Goal: Information Seeking & Learning: Learn about a topic

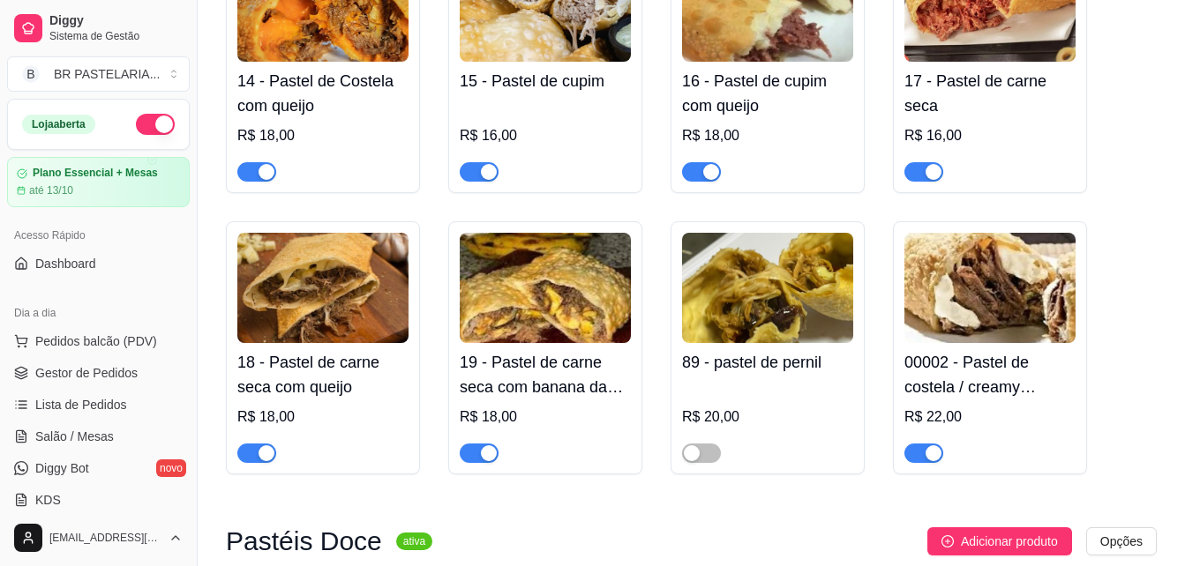
scroll to position [438, 0]
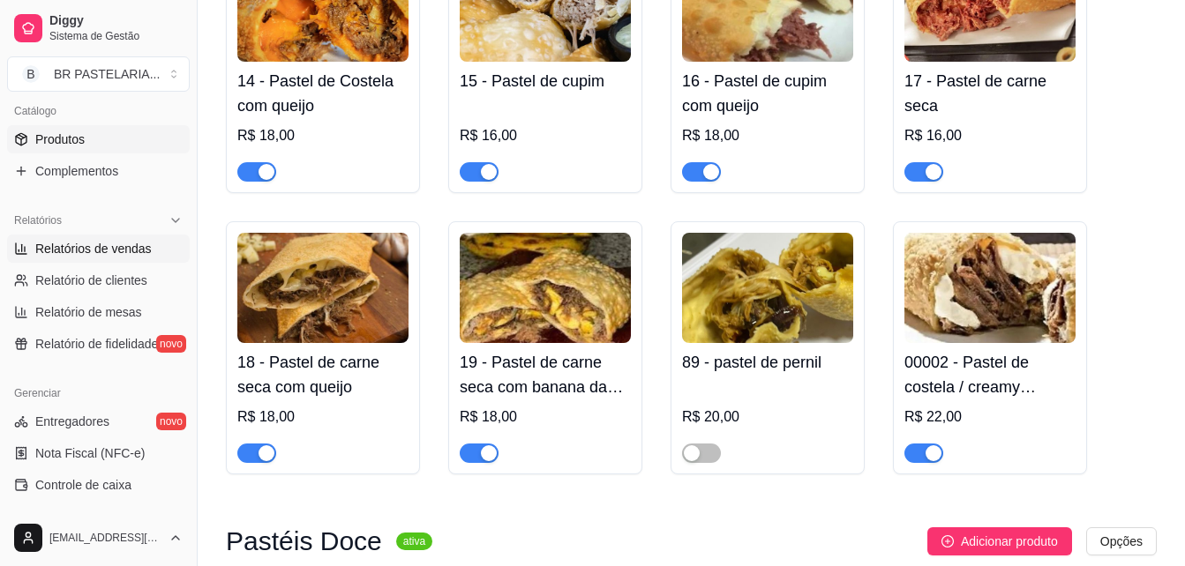
click at [89, 252] on span "Relatórios de vendas" at bounding box center [93, 249] width 116 height 18
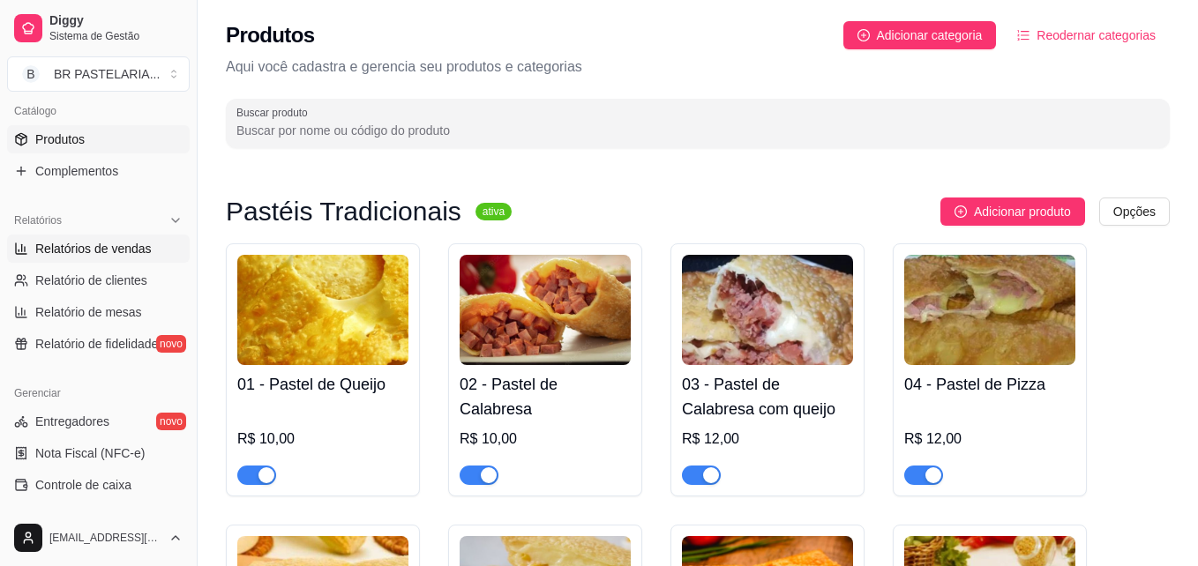
select select "ALL"
select select "0"
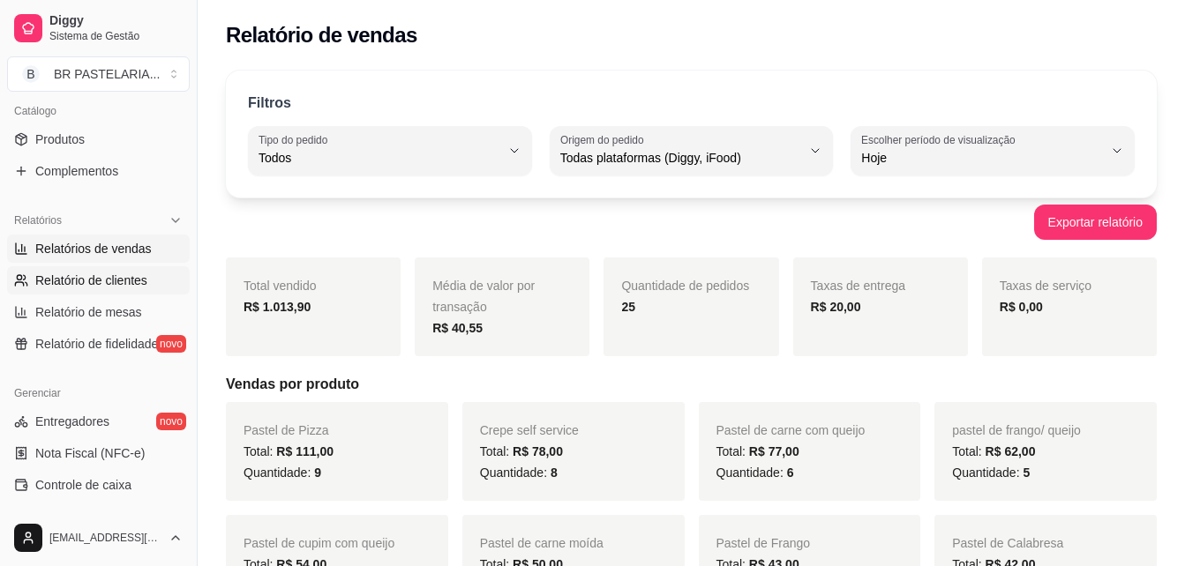
click at [104, 291] on link "Relatório de clientes" at bounding box center [98, 280] width 183 height 28
select select "30"
select select "HIGHEST_TOTAL_SPENT_WITH_ORDERS"
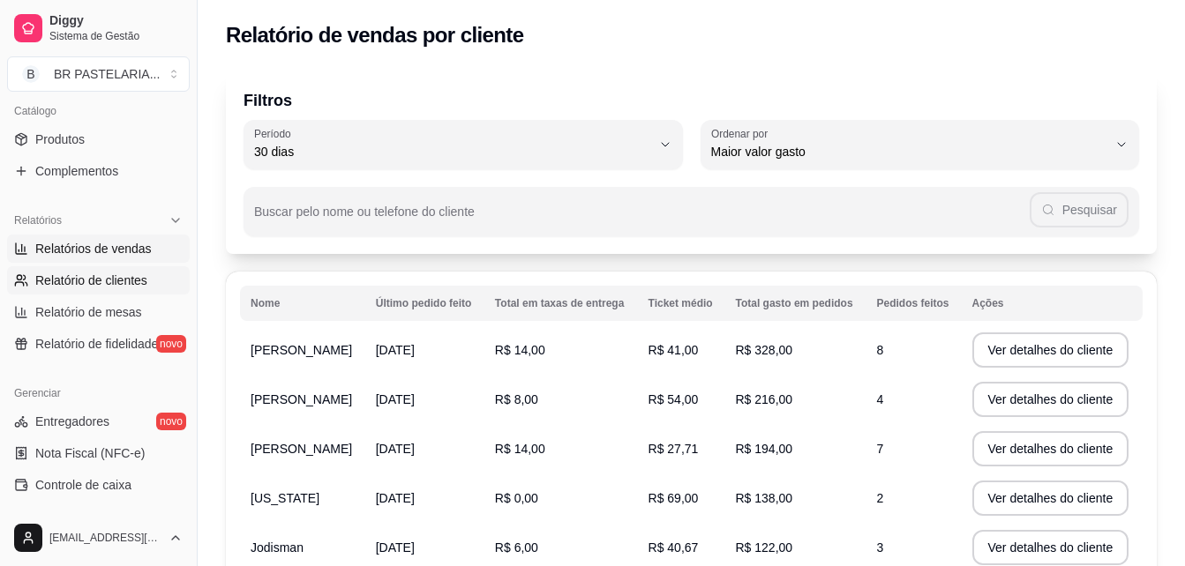
click at [101, 252] on span "Relatórios de vendas" at bounding box center [93, 249] width 116 height 18
select select "ALL"
select select "0"
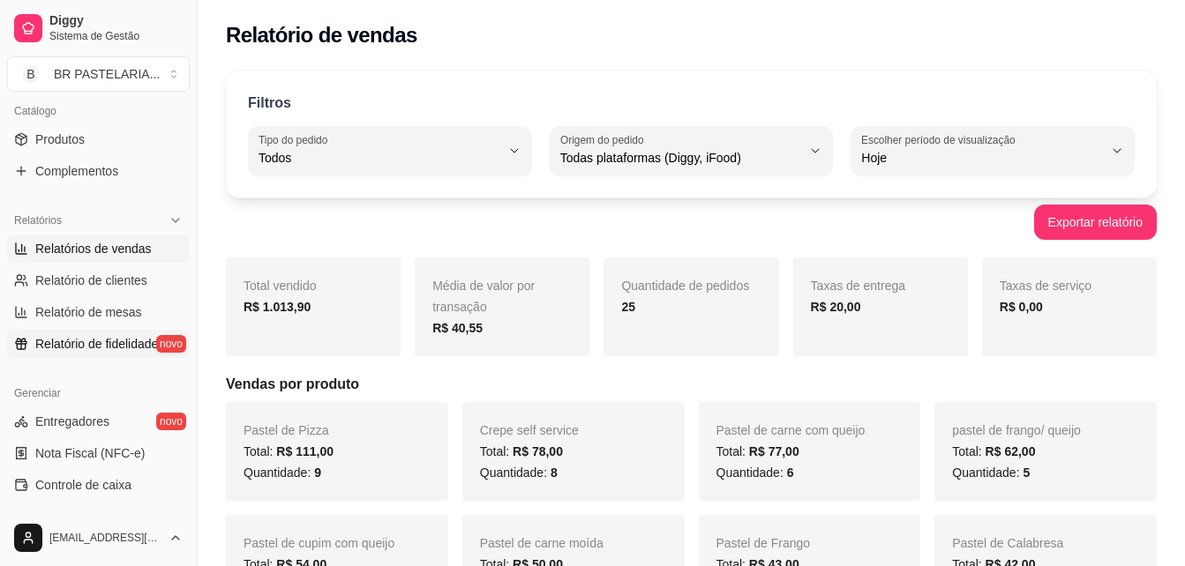
click at [85, 346] on span "Relatório de fidelidade" at bounding box center [96, 344] width 123 height 18
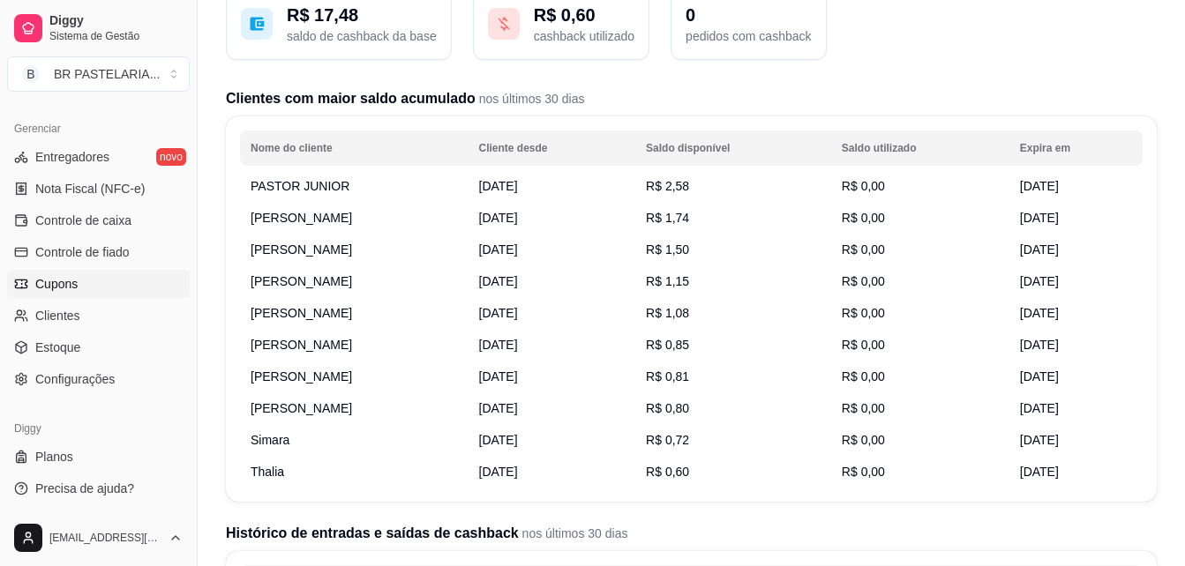
scroll to position [176, 0]
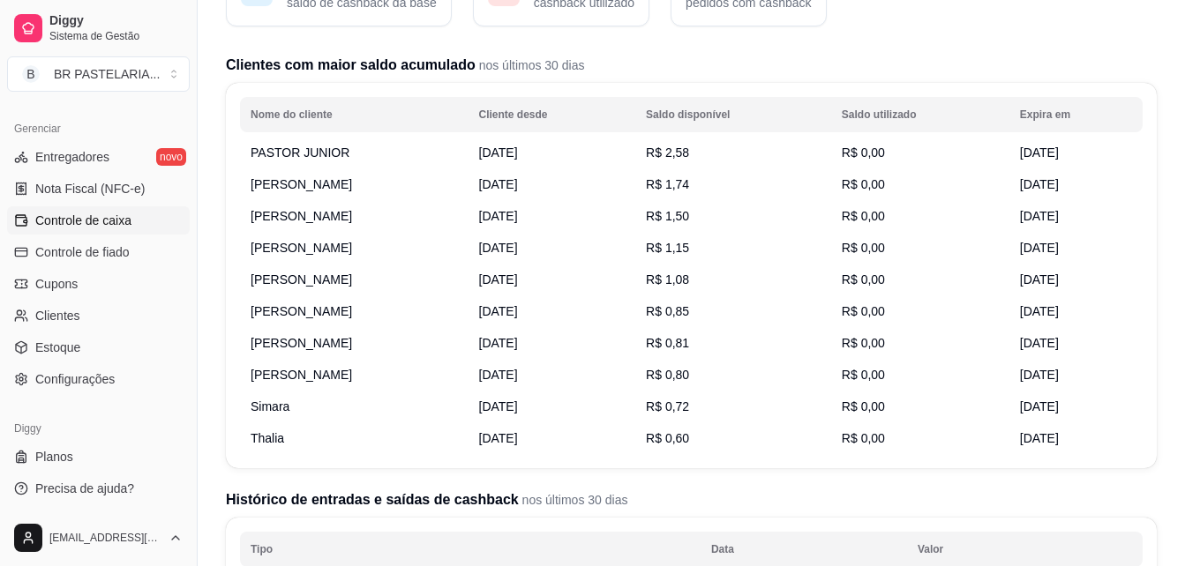
click at [86, 231] on link "Controle de caixa" at bounding box center [98, 220] width 183 height 28
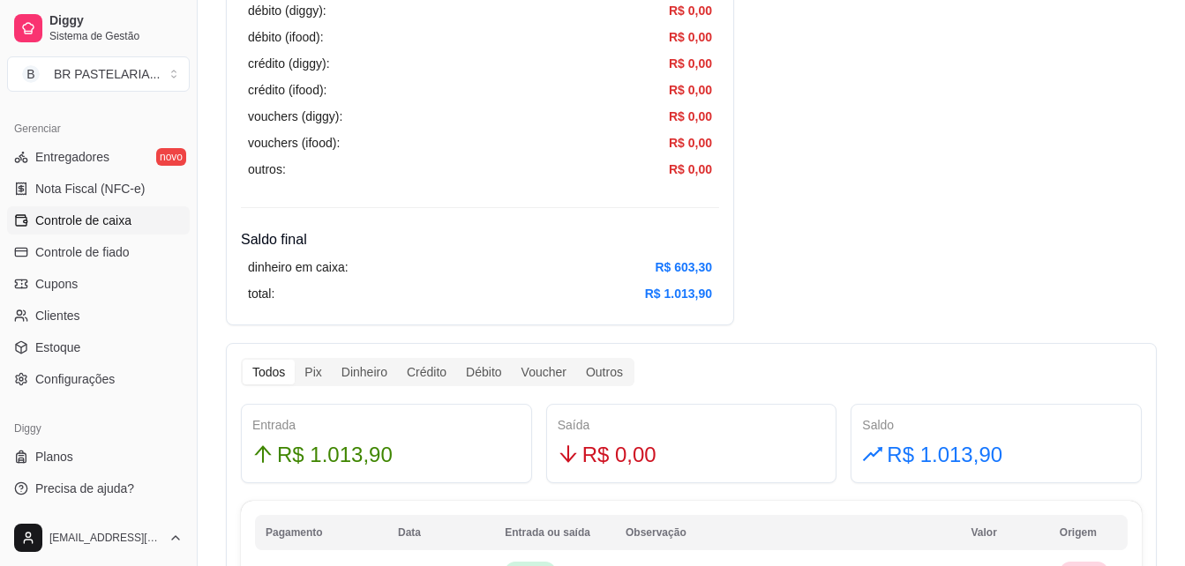
scroll to position [794, 0]
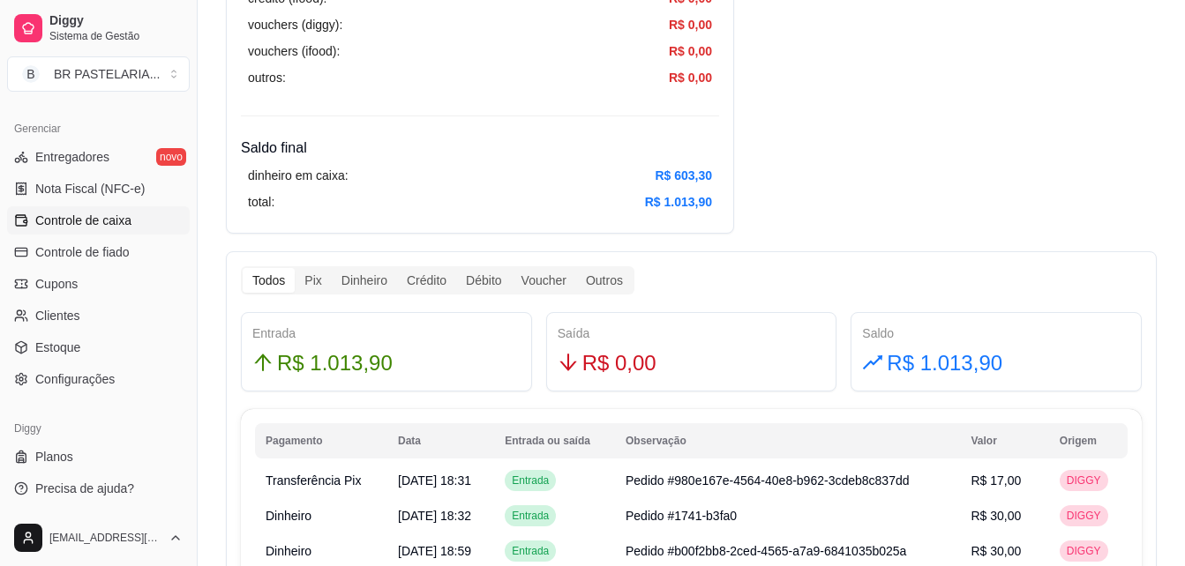
drag, startPoint x: 172, startPoint y: 234, endPoint x: 179, endPoint y: 242, distance: 10.6
click at [172, 234] on link "Controle de caixa" at bounding box center [98, 220] width 183 height 28
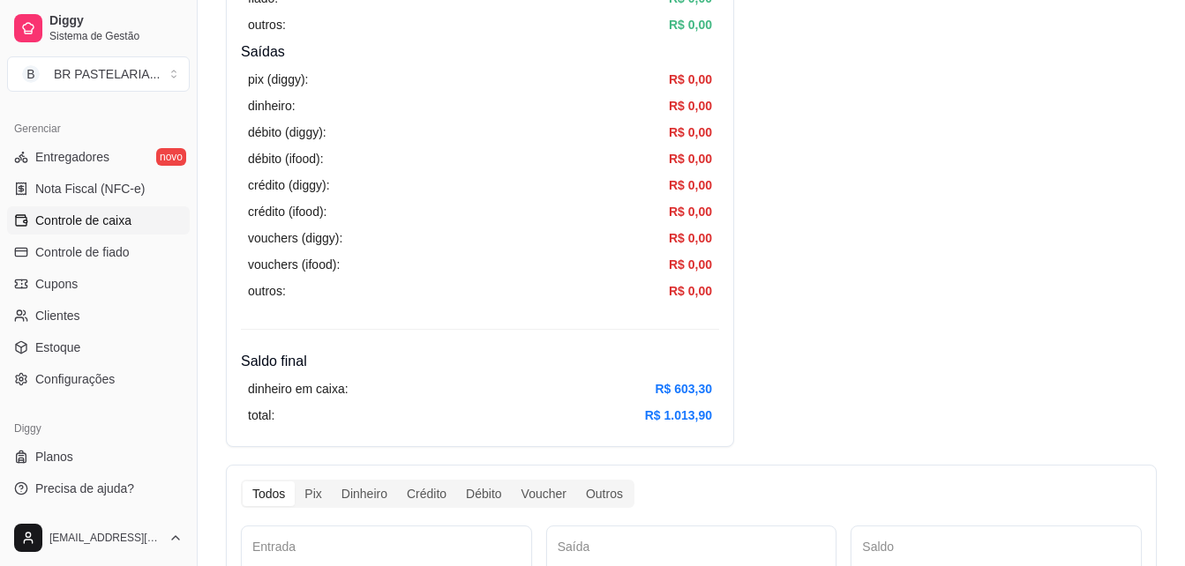
scroll to position [618, 0]
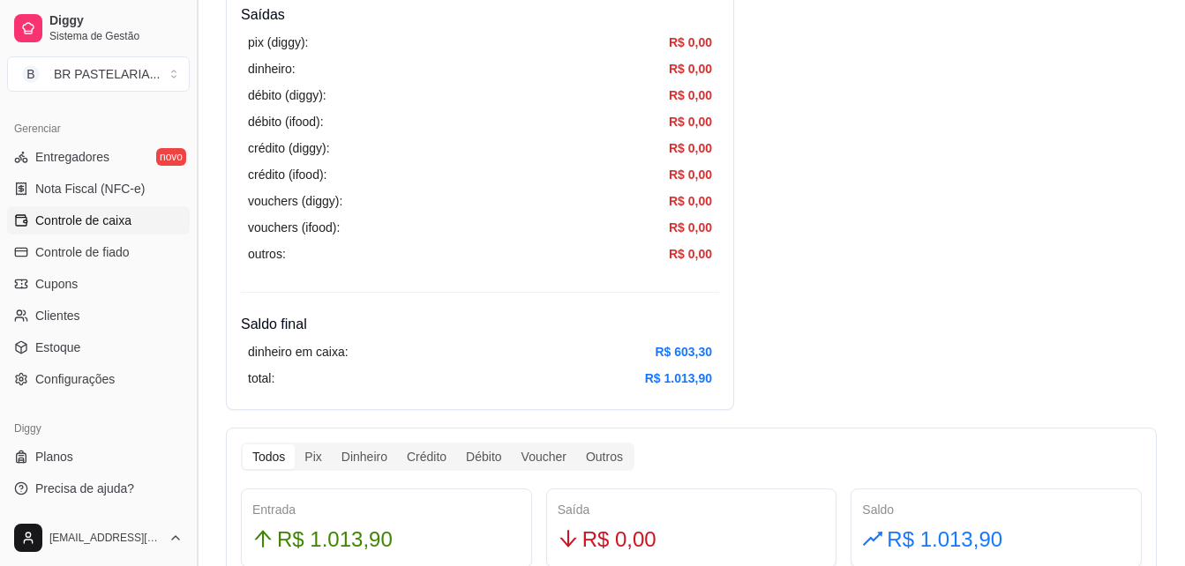
click at [202, 311] on button "Toggle Sidebar" at bounding box center [197, 283] width 14 height 566
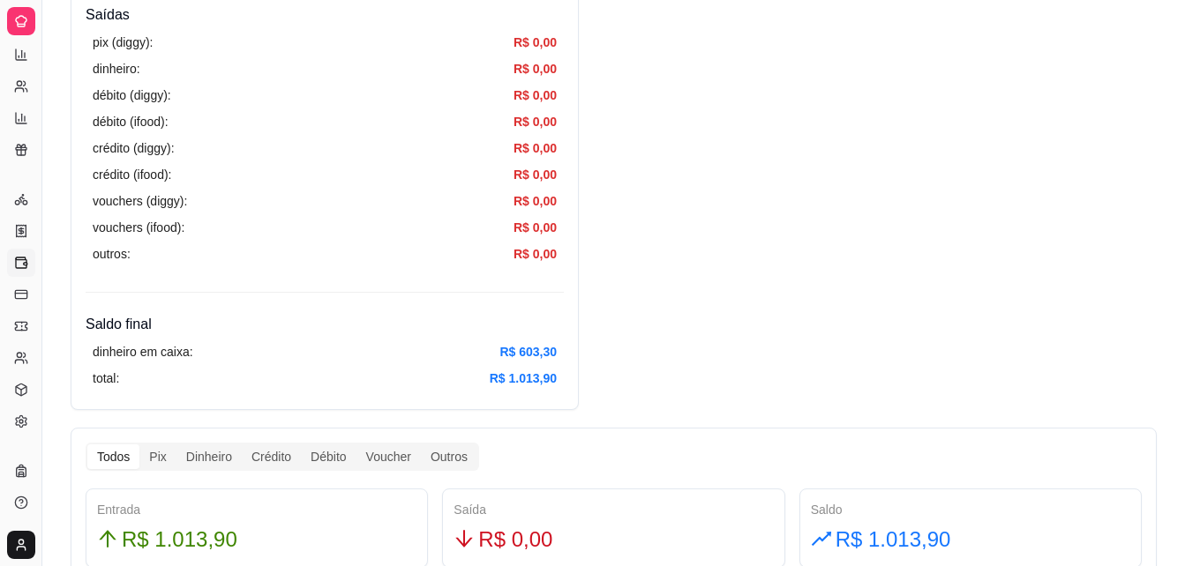
scroll to position [348, 0]
drag, startPoint x: 39, startPoint y: 276, endPoint x: 795, endPoint y: 295, distance: 756.3
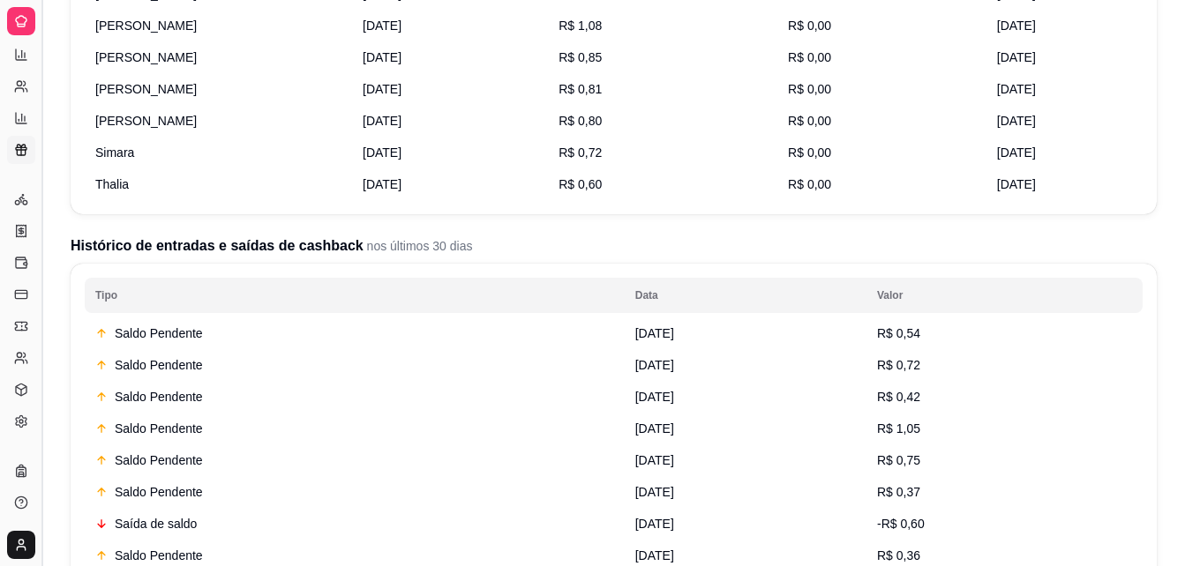
scroll to position [441, 0]
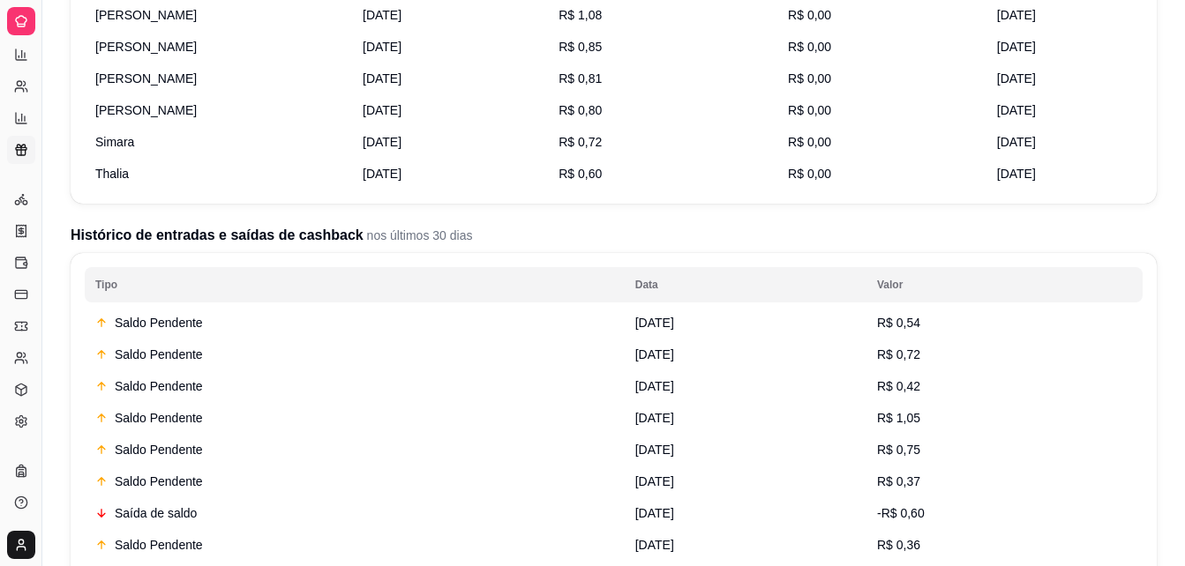
drag, startPoint x: 41, startPoint y: 354, endPoint x: 366, endPoint y: 350, distance: 325.5
click at [366, 352] on div "Diggy Sistema de Gestão B BR PASTELARIA ... Loja aberta Plano Essencial + Mesas…" at bounding box center [592, 375] width 1185 height 1633
drag, startPoint x: 41, startPoint y: 304, endPoint x: 174, endPoint y: 289, distance: 134.1
click at [174, 289] on div "Diggy Sistema de Gestão B BR PASTELARIA ... Loja aberta Plano Essencial + Mesas…" at bounding box center [592, 375] width 1185 height 1633
drag, startPoint x: 45, startPoint y: 245, endPoint x: 464, endPoint y: 213, distance: 420.3
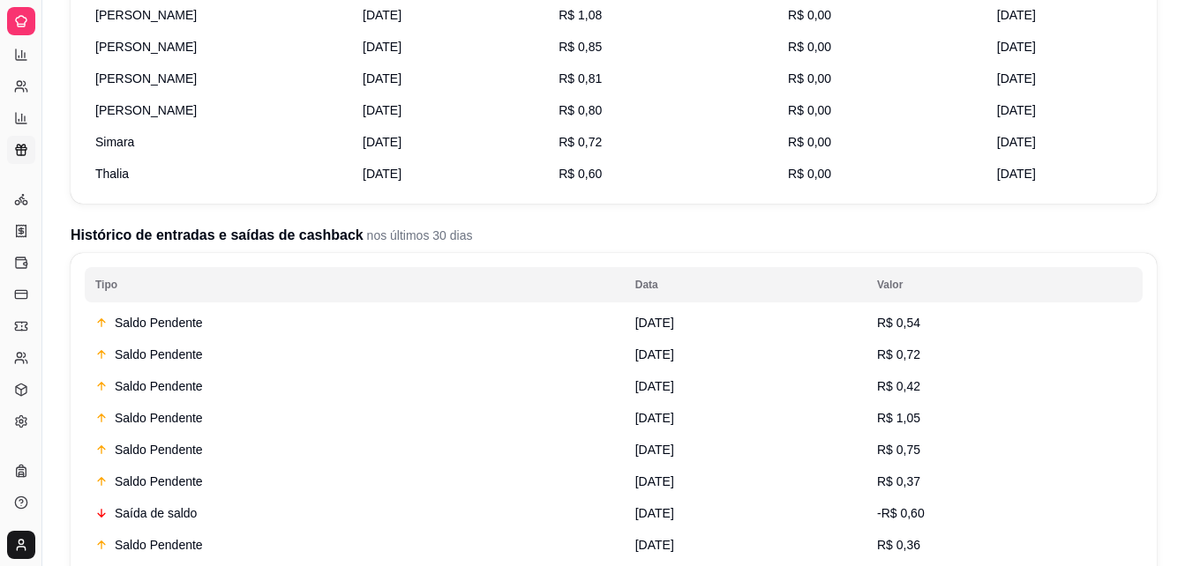
click at [640, 275] on div "Diggy Sistema de Gestão B BR PASTELARIA ... Loja aberta Plano Essencial + Mesas…" at bounding box center [592, 375] width 1185 height 1633
drag, startPoint x: 36, startPoint y: 214, endPoint x: 79, endPoint y: 216, distance: 43.3
click at [79, 216] on div "Diggy Sistema de Gestão B BR PASTELARIA ... Loja aberta Plano Essencial + Mesas…" at bounding box center [592, 375] width 1185 height 1633
drag, startPoint x: 34, startPoint y: 220, endPoint x: 101, endPoint y: 220, distance: 66.2
click at [101, 220] on div "Diggy Sistema de Gestão B BR PASTELARIA ... Loja aberta Plano Essencial + Mesas…" at bounding box center [592, 375] width 1185 height 1633
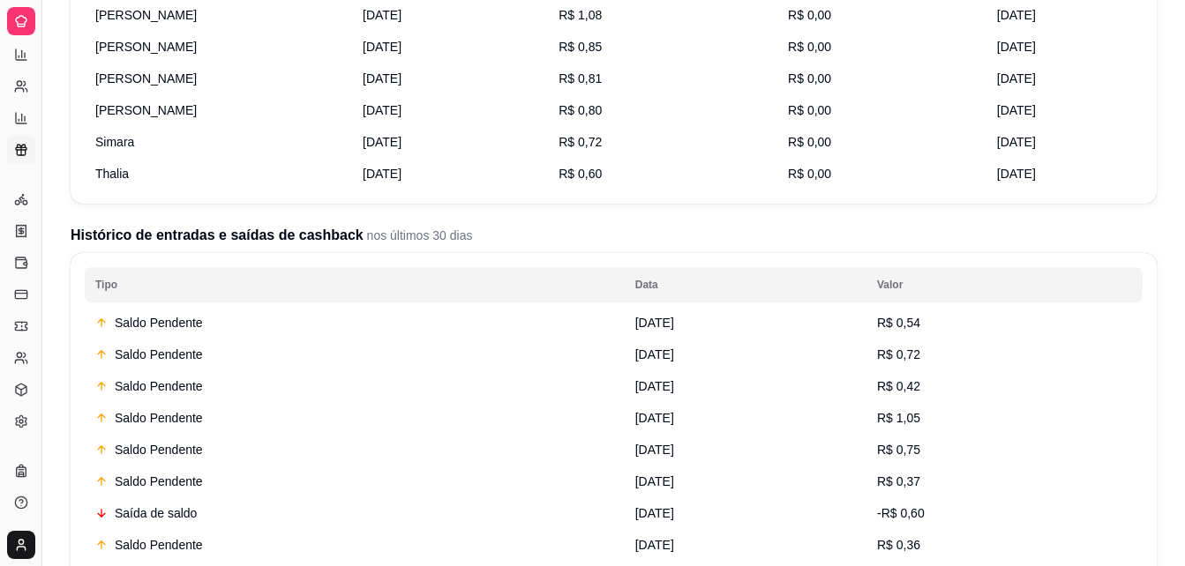
click at [1173, 344] on div "Mostrando resultados nos últimos 30 dias Cashback R$ 17,48 saldo de cashback da…" at bounding box center [613, 380] width 1142 height 1523
